Goal: Navigation & Orientation: Find specific page/section

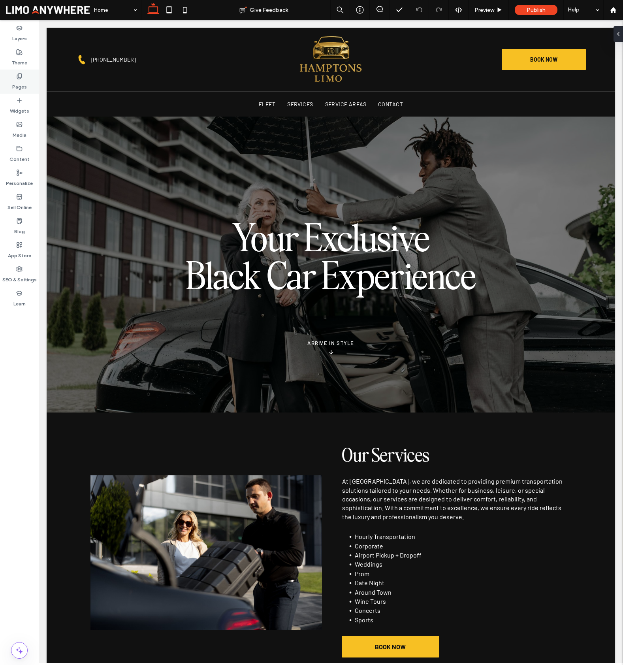
click at [15, 80] on label "Pages" at bounding box center [19, 84] width 15 height 11
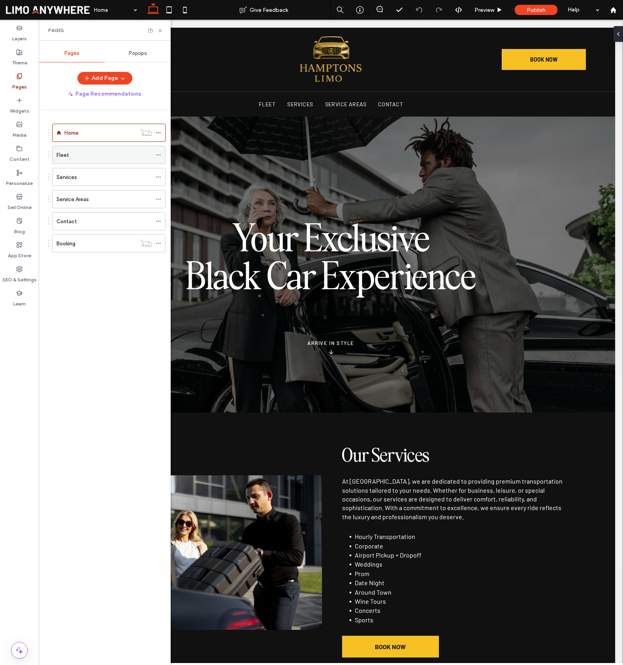
click at [88, 156] on div "Fleet" at bounding box center [103, 155] width 95 height 8
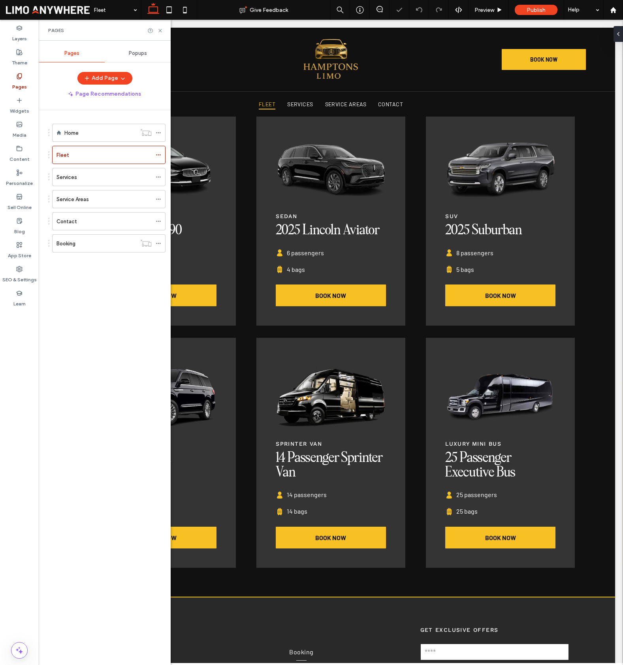
scroll to position [203, 0]
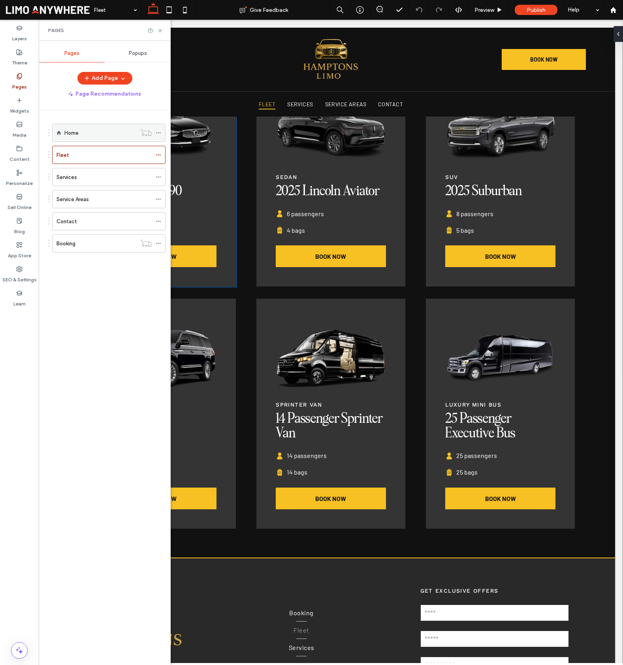
click at [101, 130] on div "Home" at bounding box center [100, 133] width 72 height 8
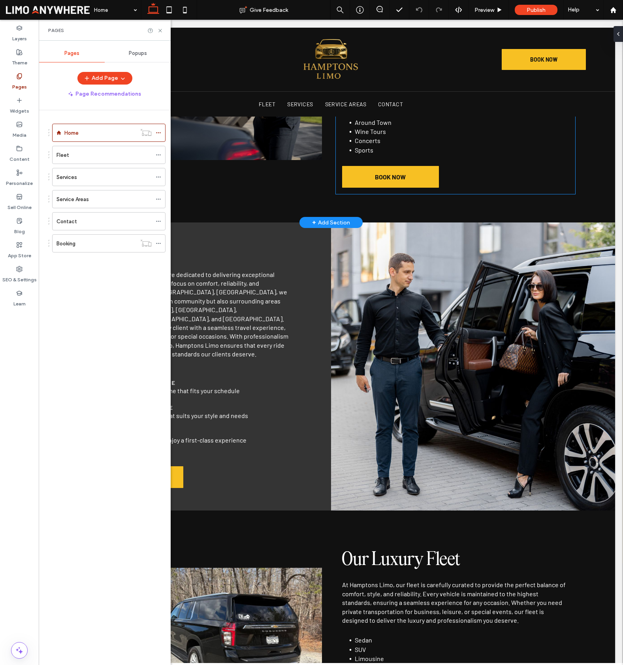
scroll to position [595, 0]
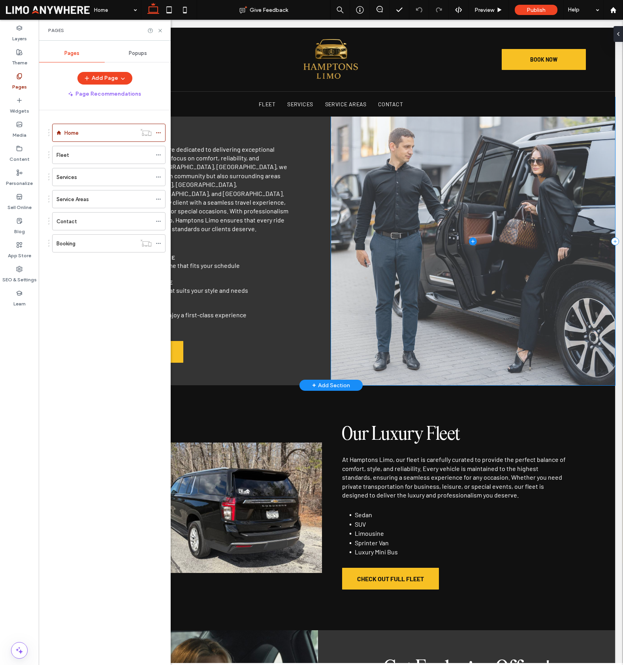
click at [512, 227] on span at bounding box center [473, 241] width 284 height 288
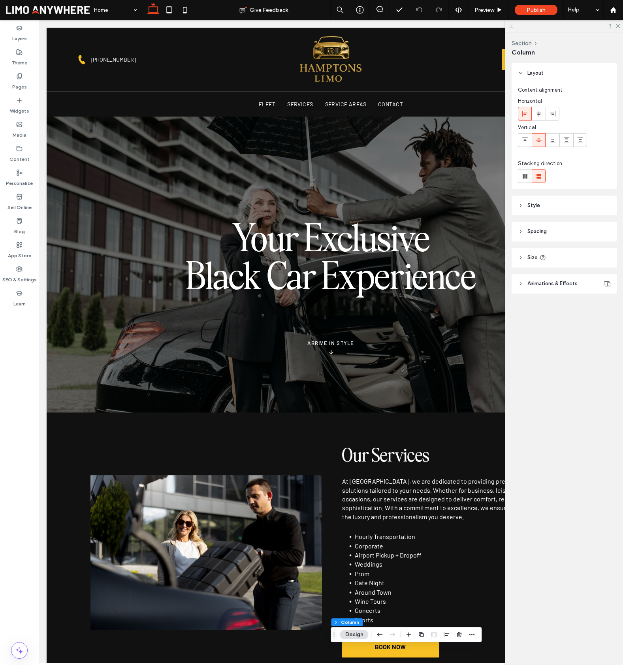
scroll to position [0, 0]
click at [24, 87] on label "Pages" at bounding box center [19, 84] width 15 height 11
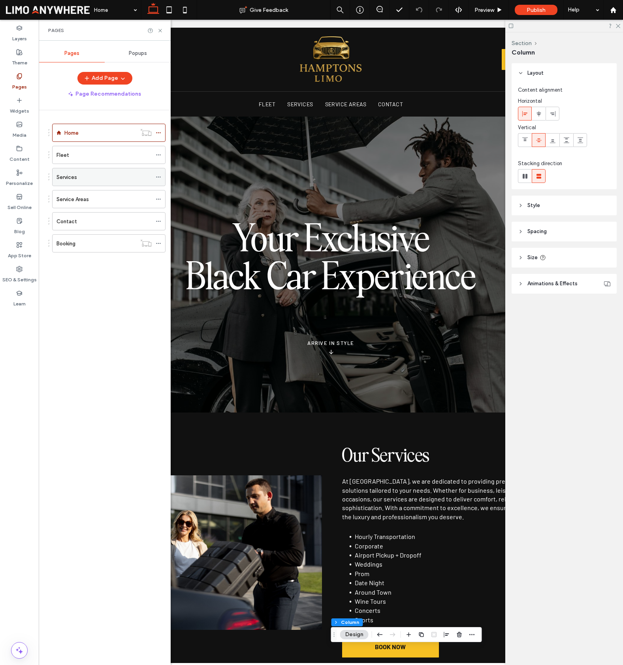
click at [98, 176] on div "Services" at bounding box center [103, 177] width 95 height 8
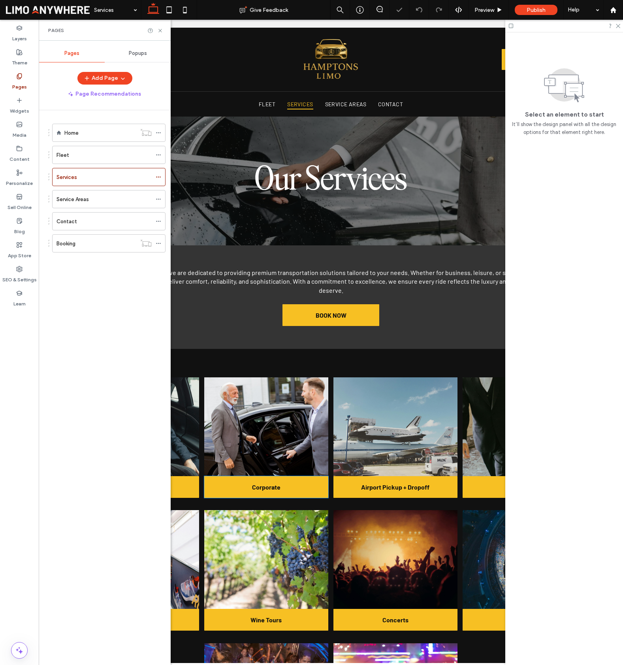
scroll to position [160, 0]
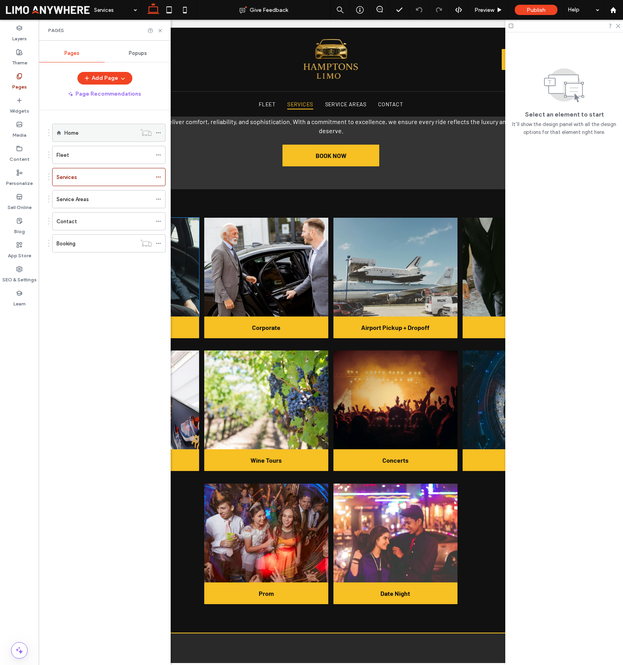
click at [99, 139] on div "Home" at bounding box center [100, 132] width 72 height 17
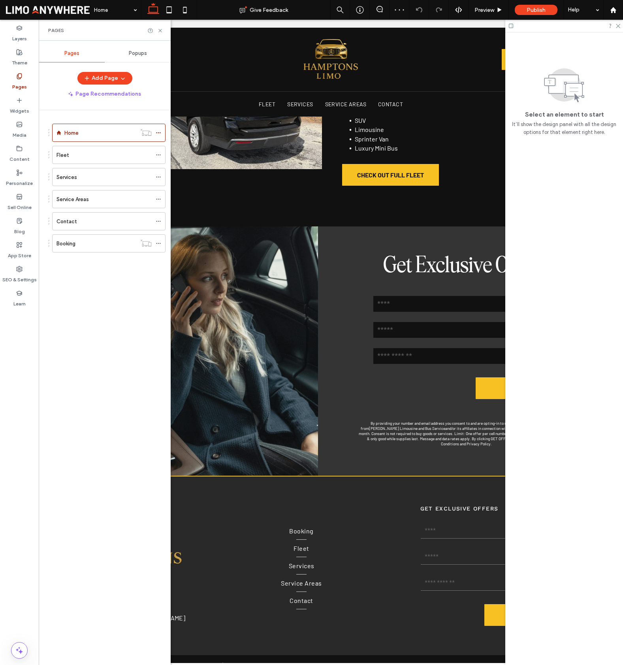
scroll to position [989, 0]
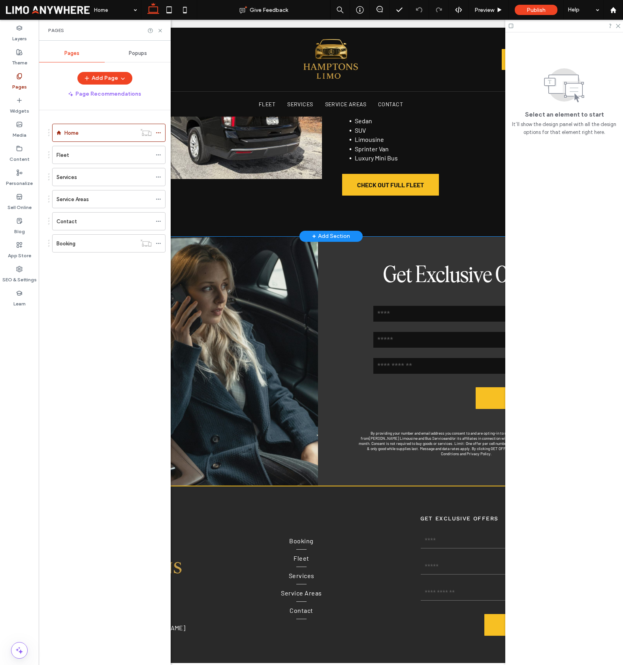
click at [424, 216] on div "Our Luxury Fleet At Hamptons Limo, our fleet is carefully curated to provide th…" at bounding box center [331, 113] width 568 height 245
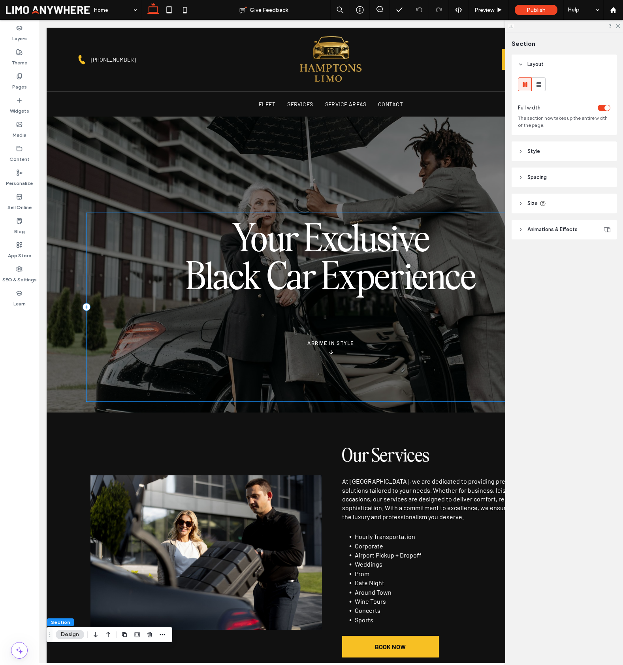
scroll to position [0, 0]
click at [21, 159] on label "Content" at bounding box center [19, 157] width 20 height 11
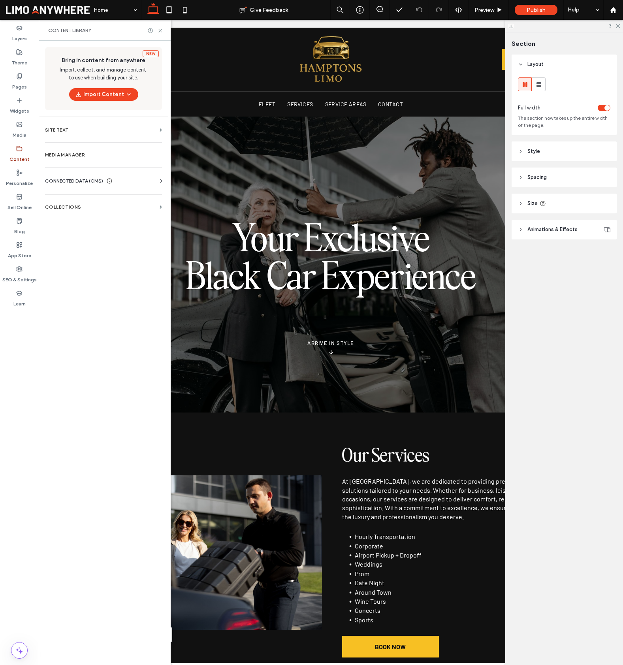
click at [85, 182] on span "CONNECTED DATA (CMS)" at bounding box center [74, 181] width 58 height 8
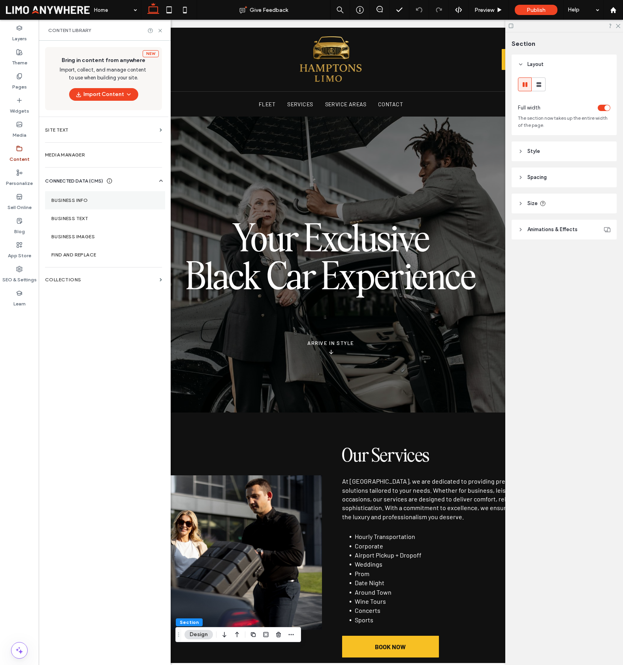
click at [87, 198] on label "Business Info" at bounding box center [104, 200] width 107 height 6
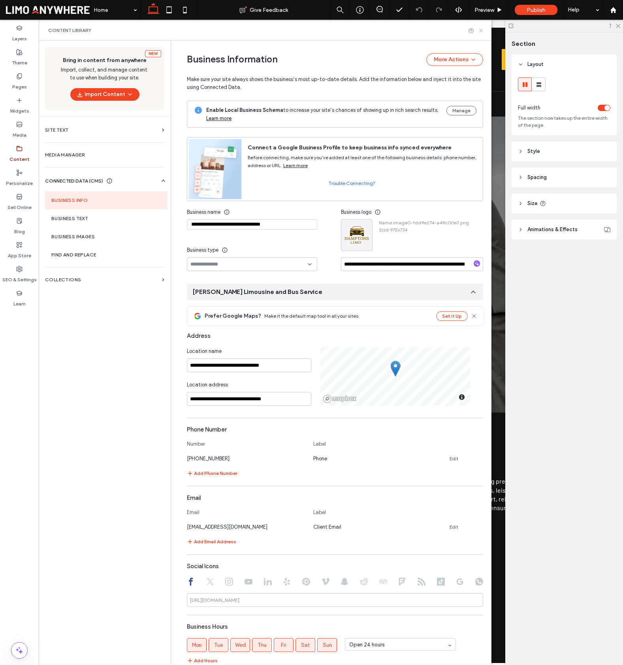
drag, startPoint x: 481, startPoint y: 32, endPoint x: 471, endPoint y: 54, distance: 24.6
click at [481, 32] on icon at bounding box center [481, 31] width 6 height 6
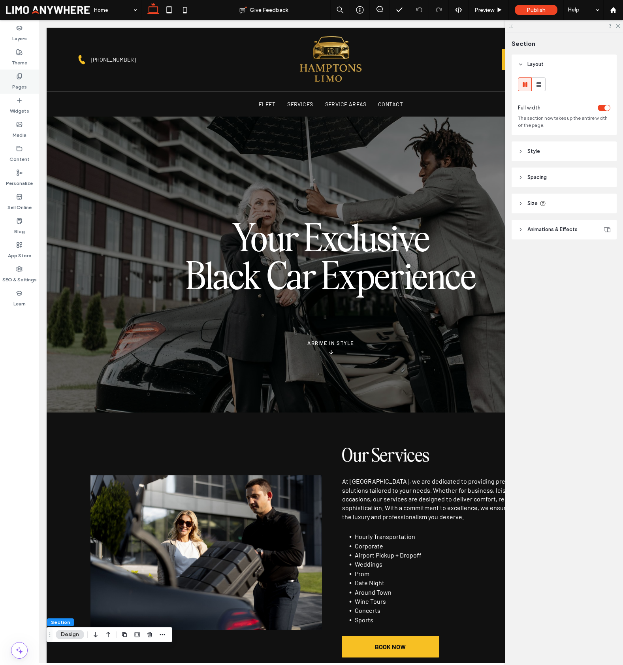
click at [23, 91] on div "Pages" at bounding box center [19, 82] width 39 height 24
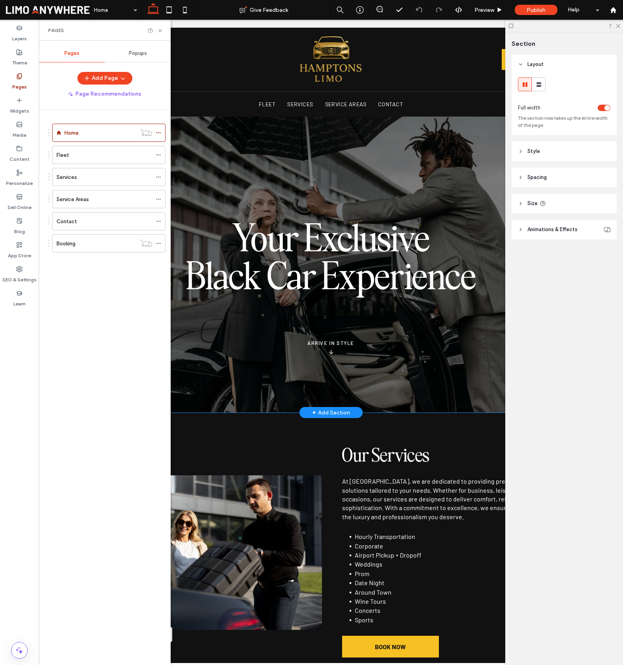
click at [256, 195] on div "Your Exclusive Black Car Experience ARRIVE IN STYLE ↓" at bounding box center [331, 264] width 568 height 296
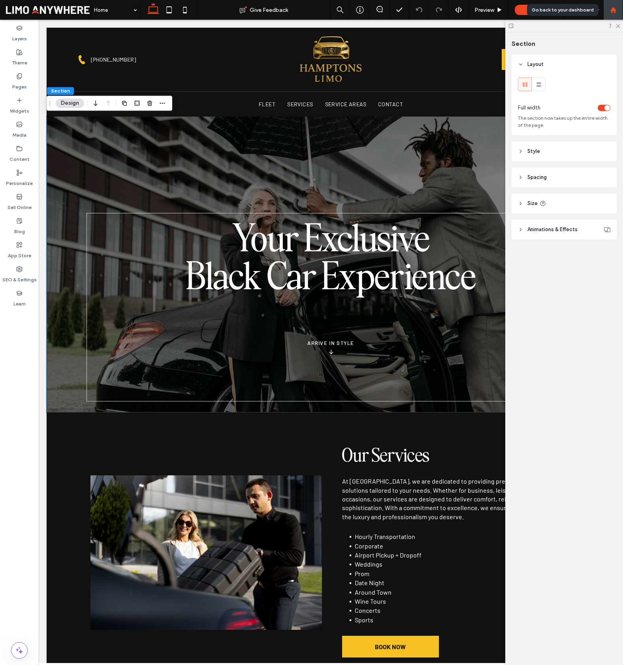
click at [617, 11] on div at bounding box center [613, 10] width 19 height 7
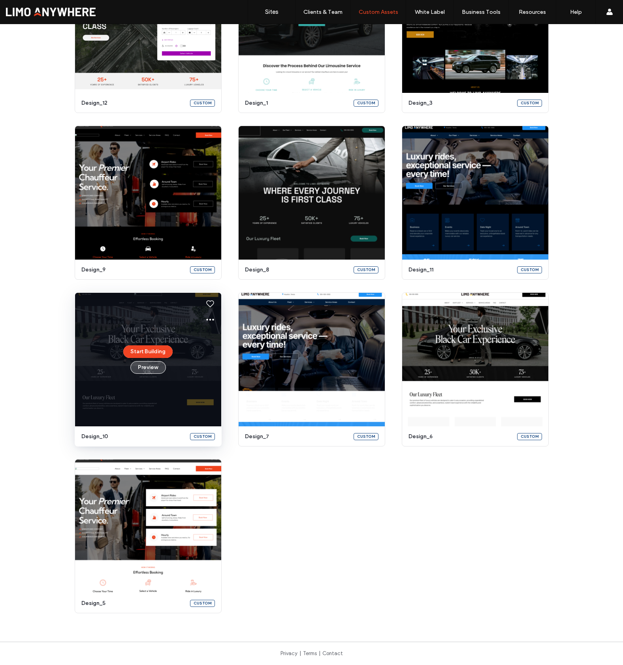
scroll to position [639, 0]
click at [148, 372] on button "Preview" at bounding box center [148, 367] width 36 height 13
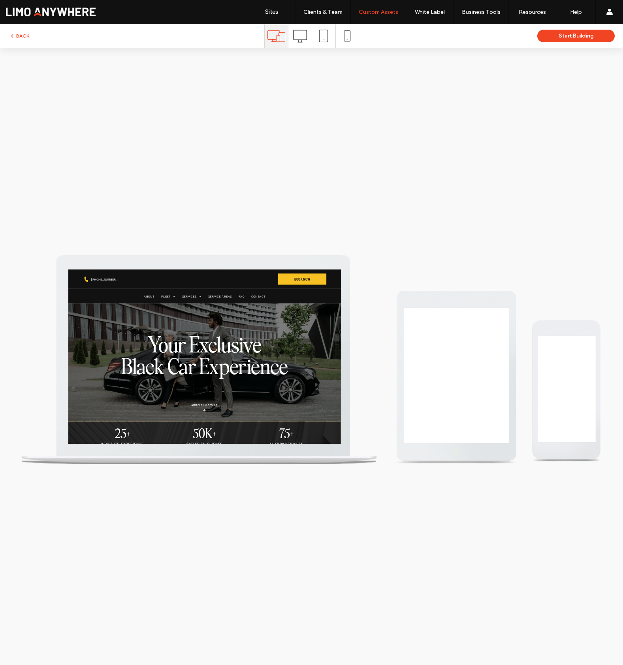
scroll to position [0, 0]
click at [301, 41] on use at bounding box center [300, 36] width 14 height 13
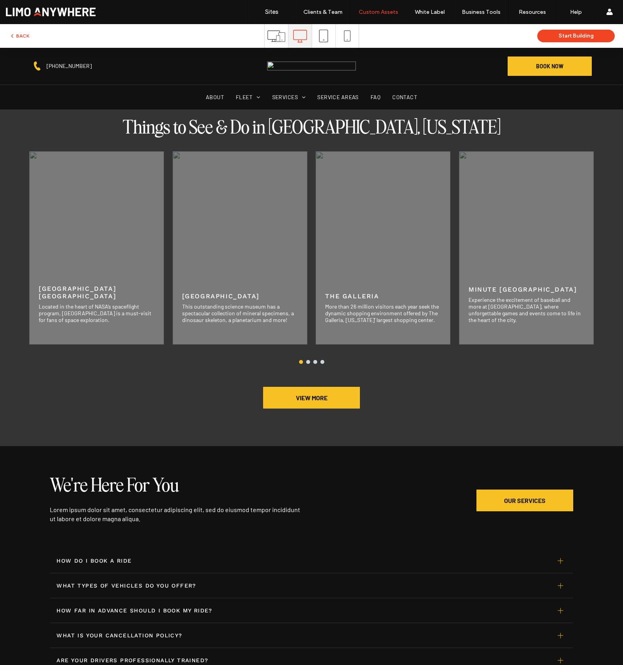
scroll to position [2076, 0]
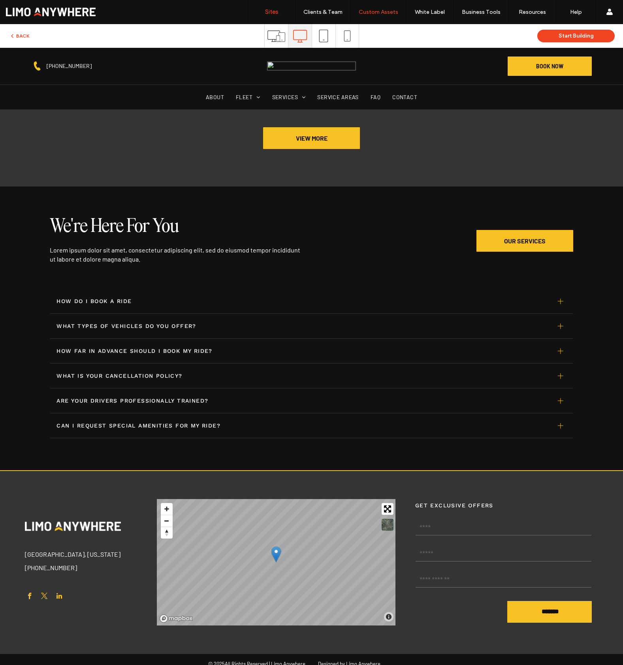
click at [275, 15] on link "Sites" at bounding box center [271, 12] width 47 height 24
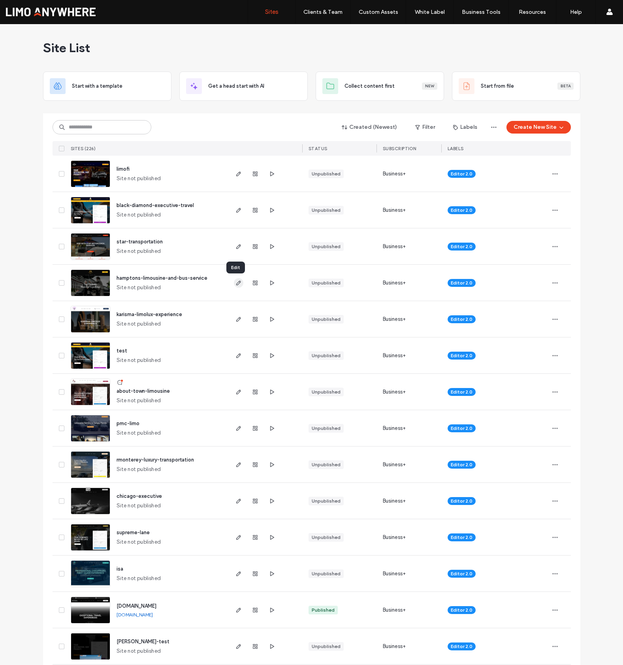
click at [238, 284] on icon "button" at bounding box center [238, 283] width 6 height 6
click at [519, 55] on div "Site List" at bounding box center [311, 47] width 537 height 47
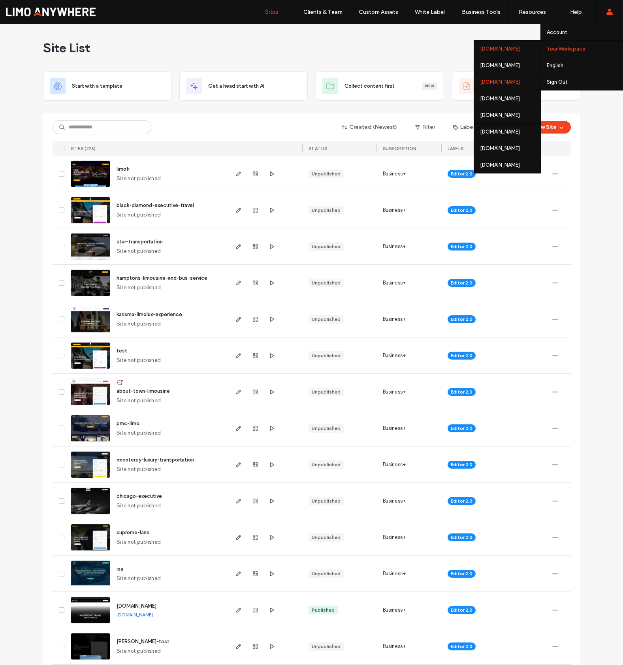
click at [491, 82] on div "websites.clubprophet.com" at bounding box center [507, 81] width 66 height 17
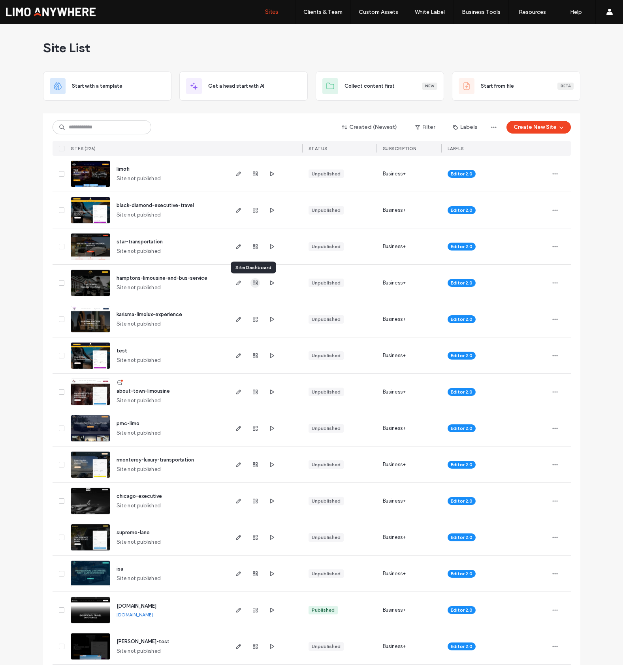
click at [254, 280] on use "button" at bounding box center [255, 282] width 5 height 5
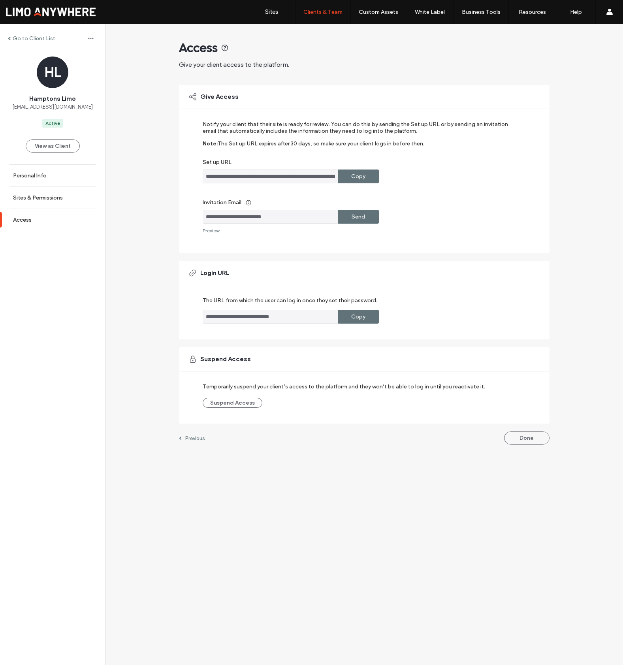
click at [366, 320] on div "Copy" at bounding box center [358, 317] width 41 height 14
click at [275, 9] on label "Sites" at bounding box center [271, 11] width 13 height 7
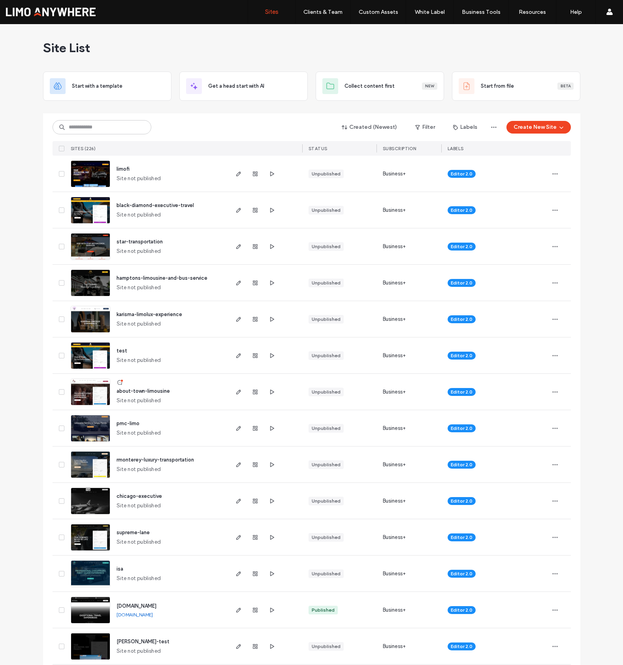
click at [228, 47] on div "Site List" at bounding box center [311, 47] width 537 height 47
click at [236, 284] on icon "button" at bounding box center [238, 283] width 6 height 6
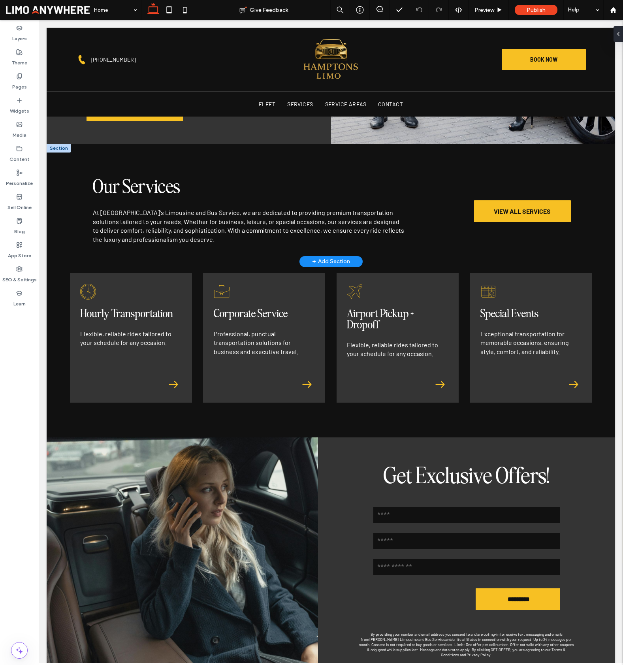
scroll to position [1009, 0]
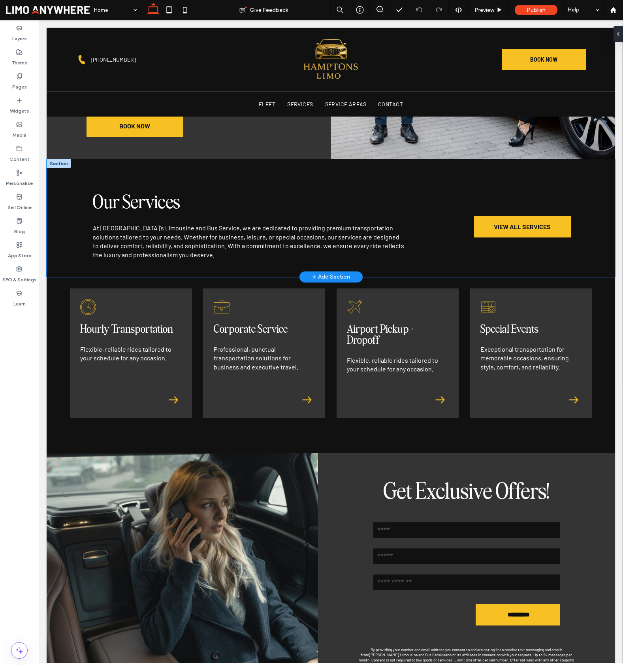
click at [68, 216] on div "Our Services At [GEOGRAPHIC_DATA]'s Limousine and Bus Service, we are dedicated…" at bounding box center [331, 217] width 568 height 117
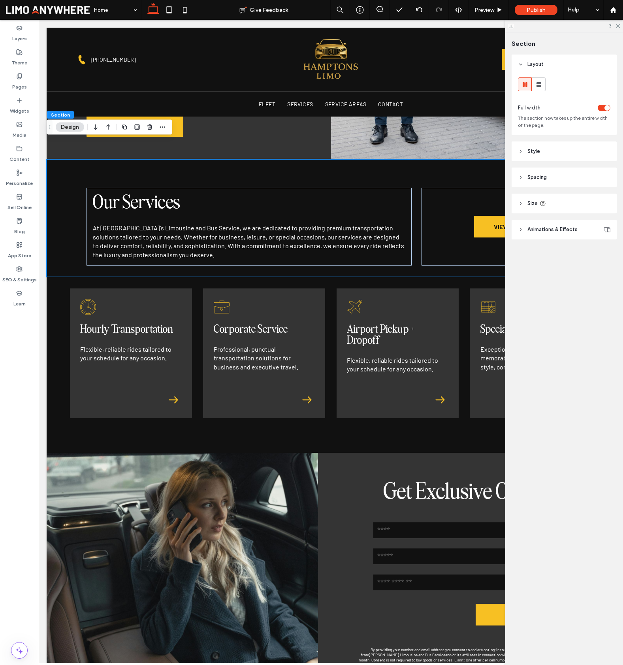
click at [565, 178] on header "Spacing" at bounding box center [563, 177] width 105 height 20
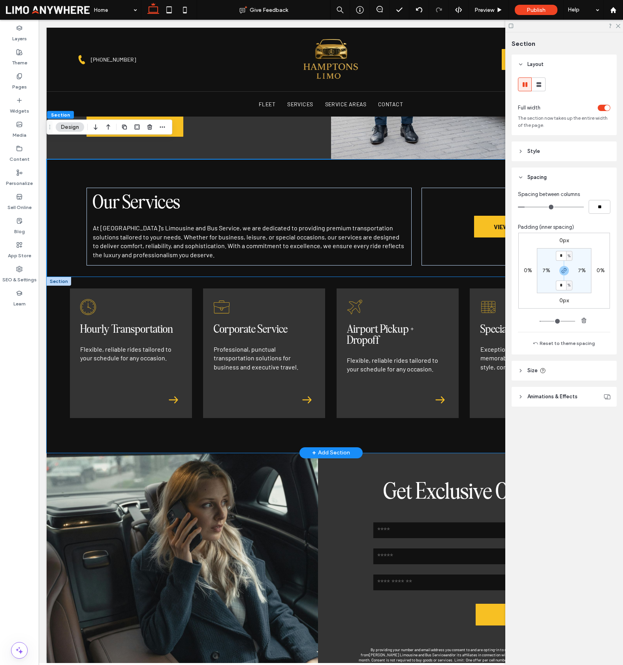
click at [56, 364] on div "Hourly Transportation Flexible, reliable rides tailored to your schedule for an…" at bounding box center [331, 365] width 568 height 176
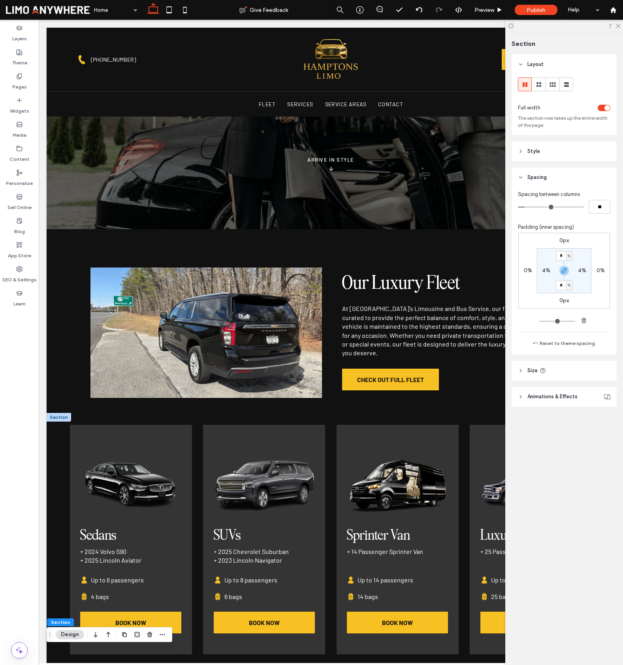
scroll to position [230, 0]
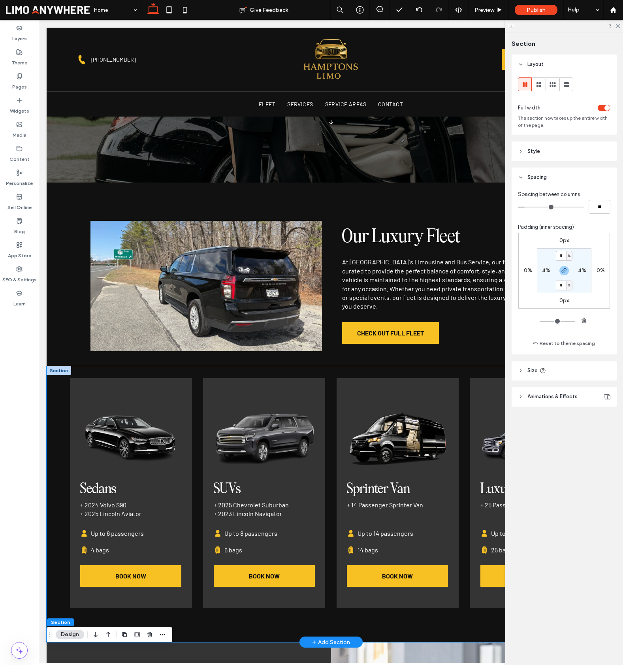
click at [331, 414] on div "Sedans + 2024 Volvo S90 + 2025 Lincoln Aviator Black silhouette of a person, th…" at bounding box center [331, 504] width 568 height 276
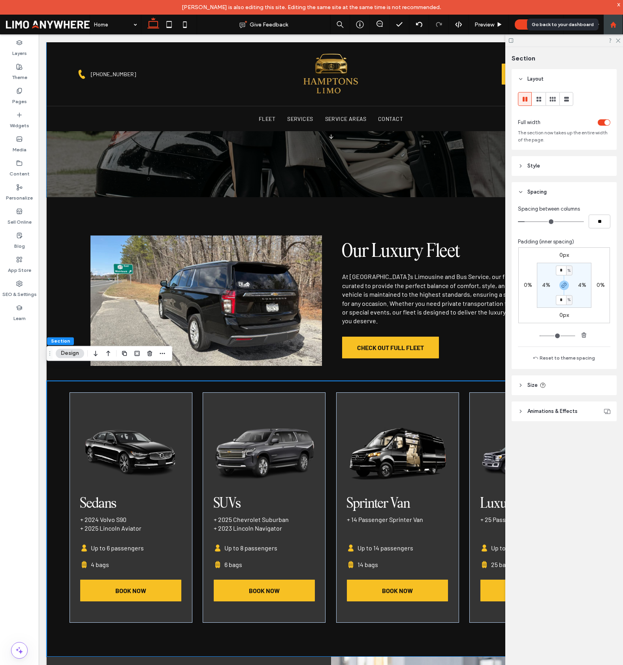
click at [612, 25] on use at bounding box center [613, 24] width 6 height 6
